Goal: Task Accomplishment & Management: Manage account settings

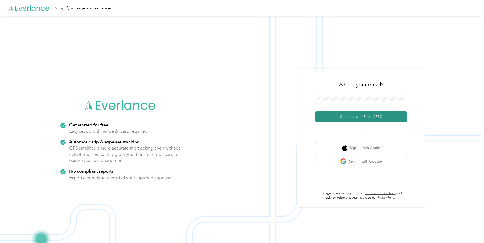
click at [367, 117] on button "Continue with Email / SSO" at bounding box center [361, 116] width 92 height 11
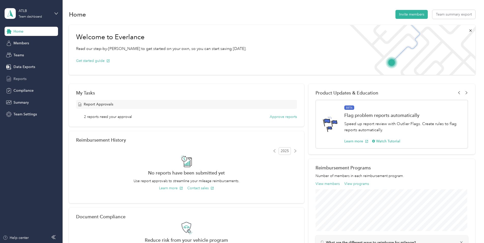
click at [17, 80] on span "Reports" at bounding box center [19, 78] width 13 height 5
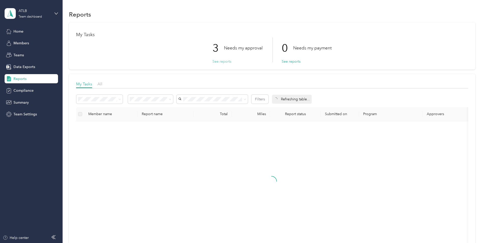
click at [221, 59] on button "See reports" at bounding box center [221, 61] width 19 height 5
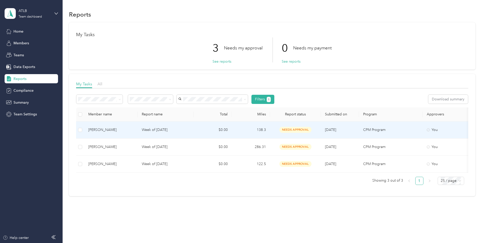
click at [328, 133] on td "[DATE]" at bounding box center [340, 129] width 38 height 17
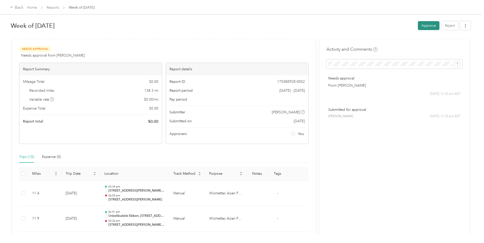
click at [430, 30] on button "Approve" at bounding box center [428, 25] width 22 height 9
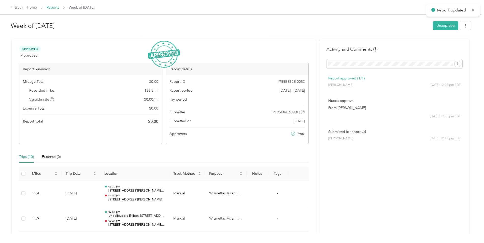
click at [56, 9] on link "Reports" at bounding box center [53, 7] width 12 height 4
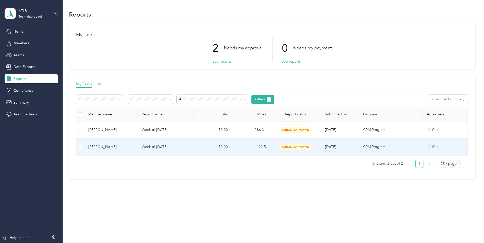
click at [195, 149] on td "$0.00" at bounding box center [212, 146] width 38 height 17
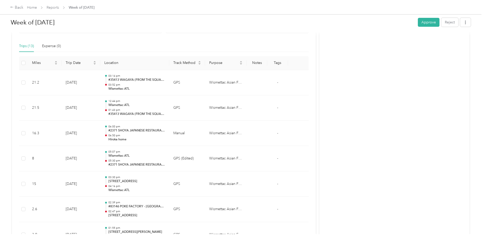
scroll to position [110, 0]
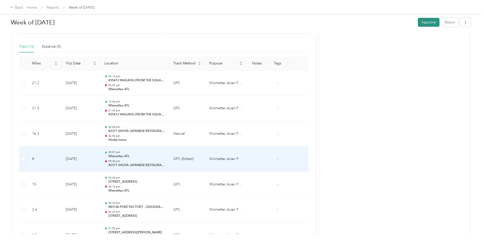
click at [423, 23] on button "Approve" at bounding box center [428, 22] width 22 height 9
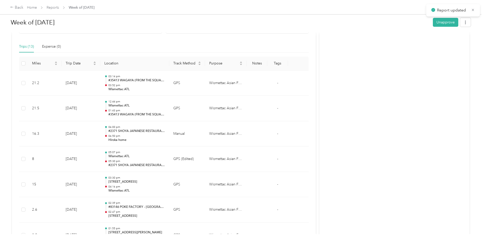
scroll to position [59, 0]
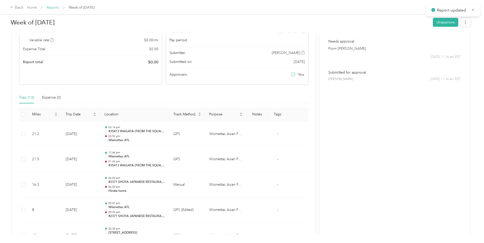
click at [51, 6] on link "Reports" at bounding box center [53, 7] width 12 height 4
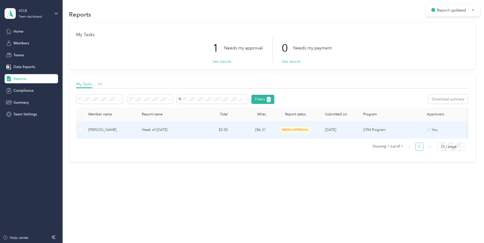
click at [205, 129] on td "$0.00" at bounding box center [212, 129] width 38 height 17
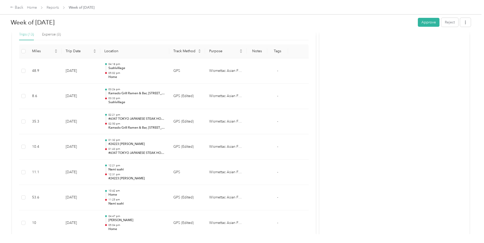
scroll to position [110, 0]
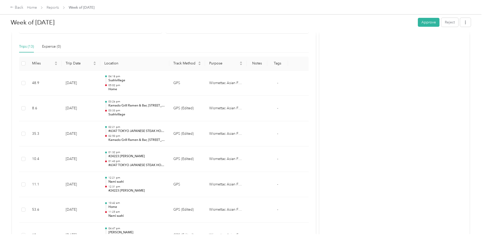
click at [427, 22] on button "Approve" at bounding box center [428, 22] width 22 height 9
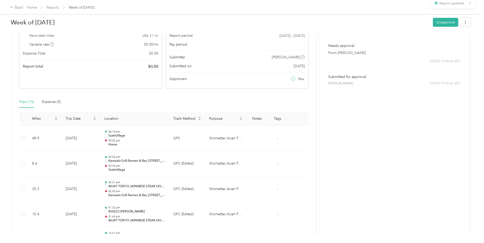
scroll to position [0, 0]
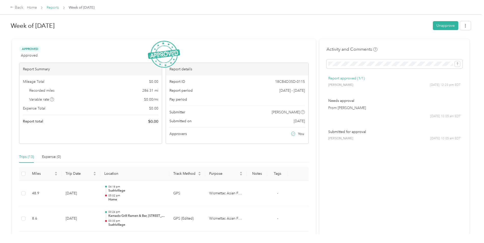
click at [56, 10] on link "Reports" at bounding box center [53, 7] width 12 height 4
